Goal: Task Accomplishment & Management: Manage account settings

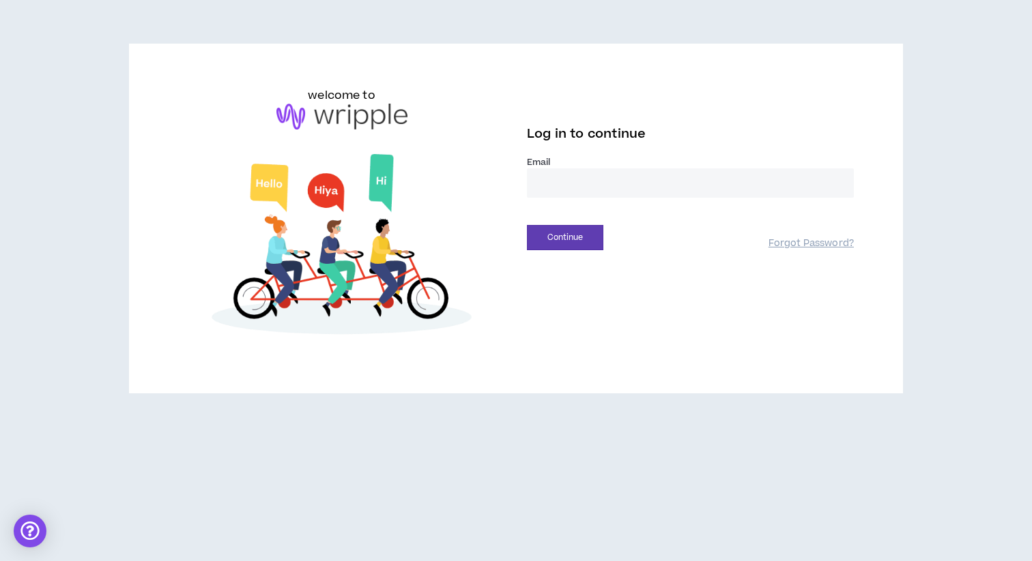
click at [566, 171] on input "email" at bounding box center [690, 183] width 327 height 29
type input "**********"
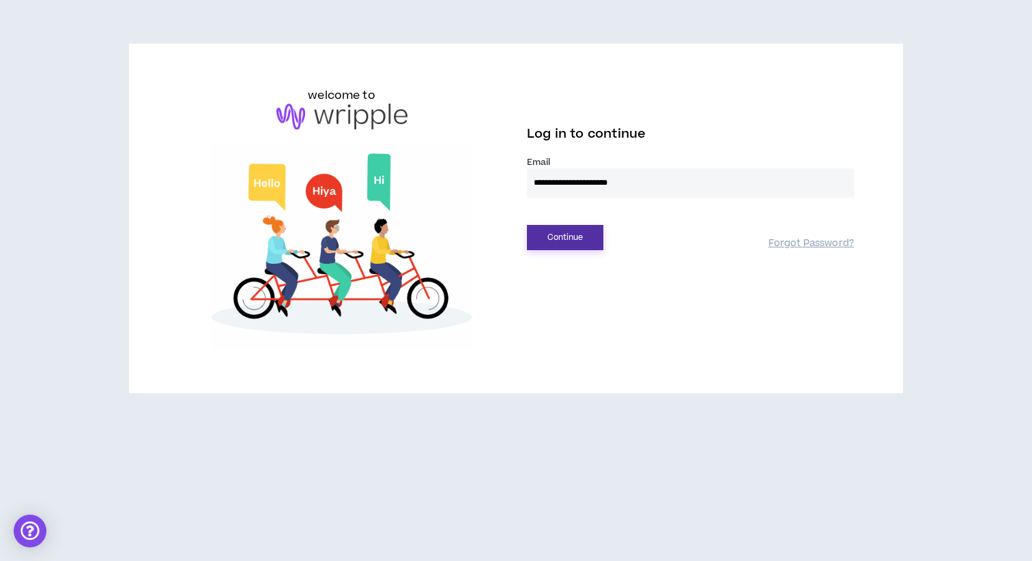
click at [576, 239] on button "Continue" at bounding box center [565, 237] width 76 height 25
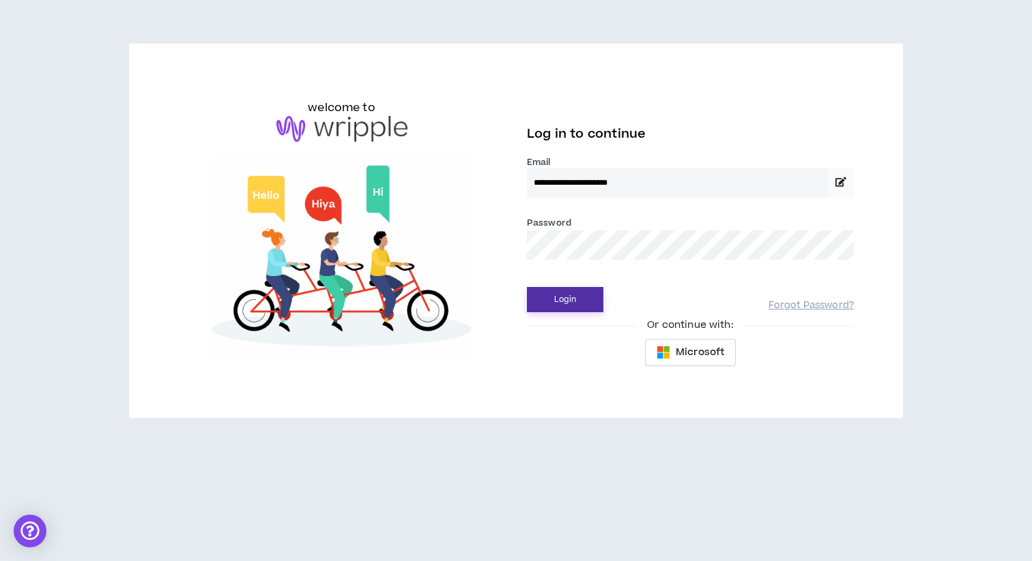
click at [567, 300] on button "Login" at bounding box center [565, 299] width 76 height 25
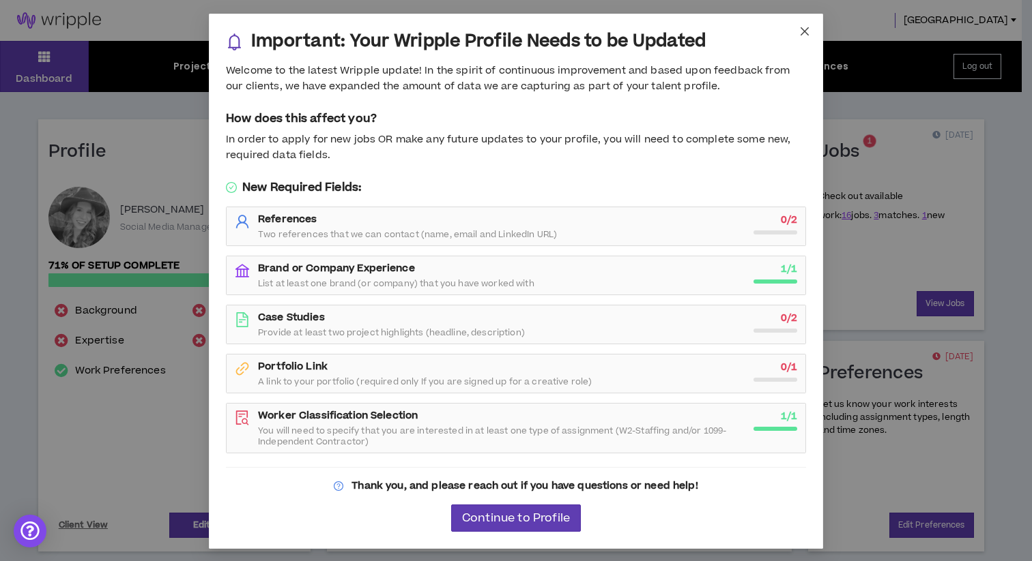
click at [800, 35] on icon "close" at bounding box center [804, 31] width 11 height 11
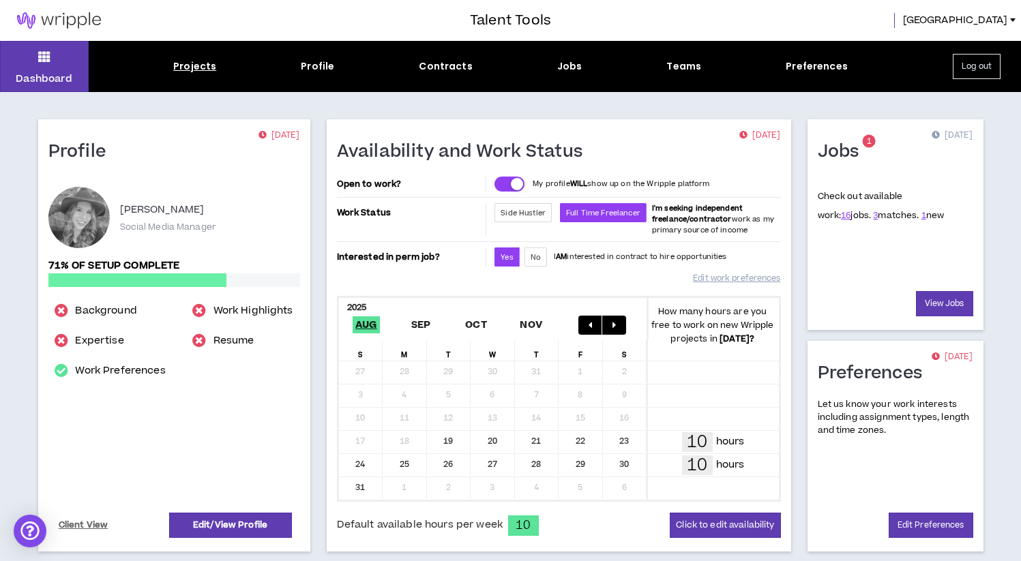
click at [206, 63] on div "Projects" at bounding box center [194, 66] width 43 height 14
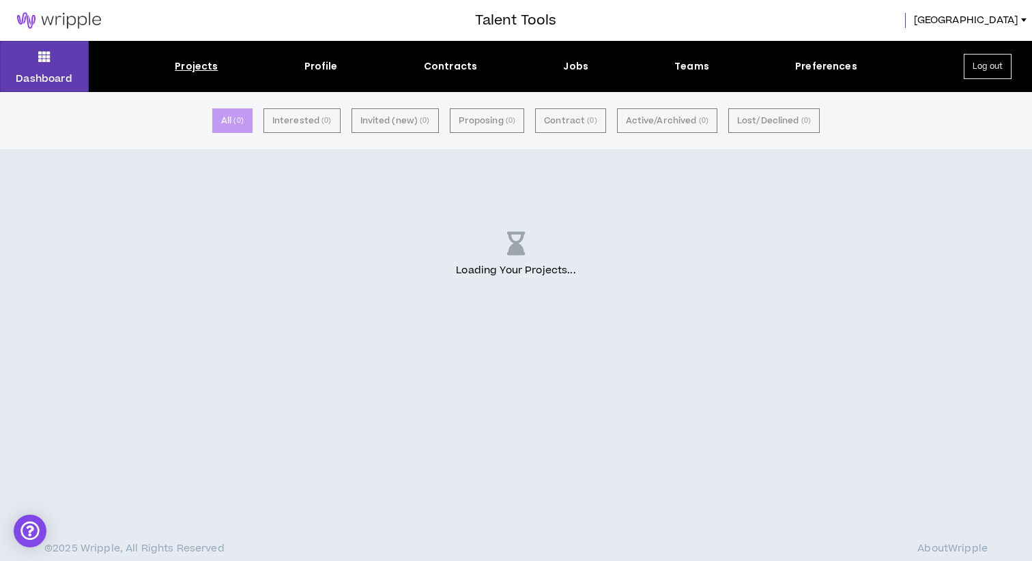
click at [596, 63] on div "Projects Profile Contracts Jobs Teams Preferences" at bounding box center [516, 66] width 854 height 14
click at [538, 68] on div "Projects Profile Contracts Jobs Teams Preferences" at bounding box center [516, 66] width 854 height 14
click at [573, 68] on div "Jobs" at bounding box center [575, 66] width 25 height 14
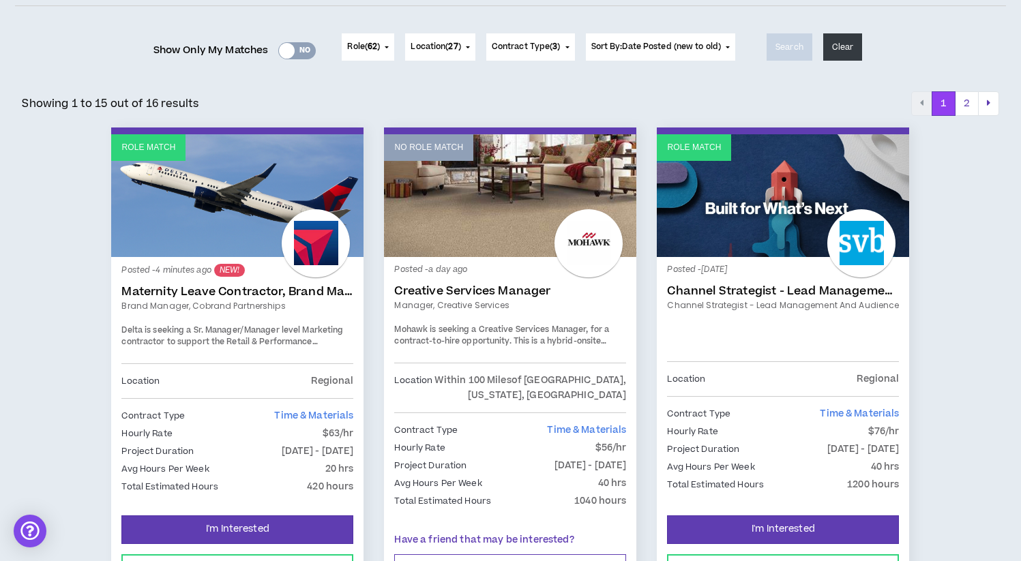
scroll to position [199, 0]
